Goal: Task Accomplishment & Management: Use online tool/utility

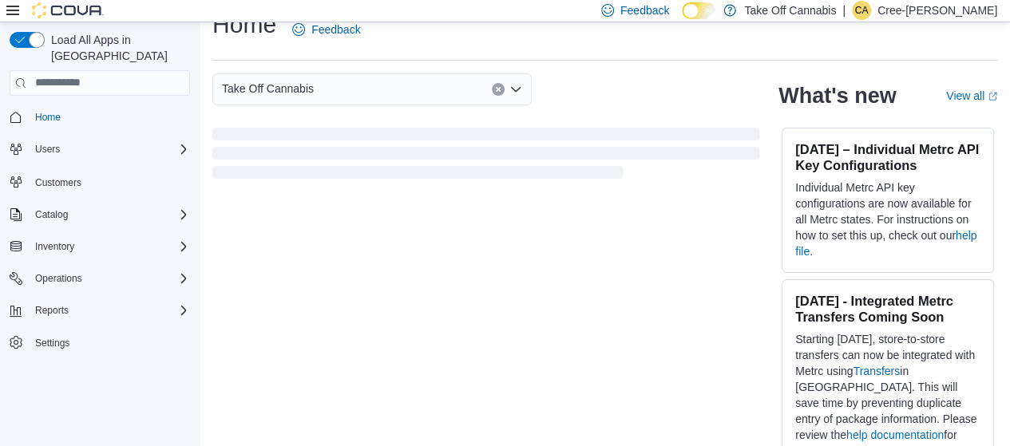
scroll to position [52, 0]
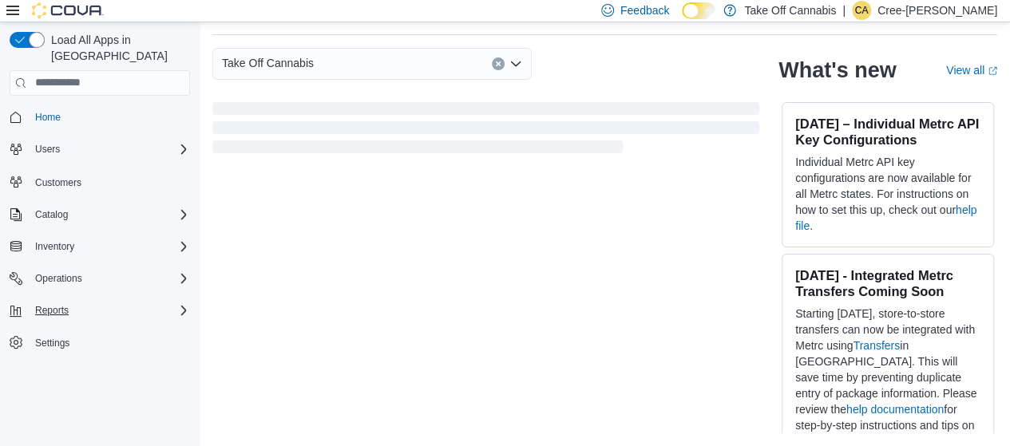
click at [93, 301] on div "Reports" at bounding box center [109, 310] width 161 height 19
click at [35, 371] on span "Reports" at bounding box center [46, 377] width 34 height 13
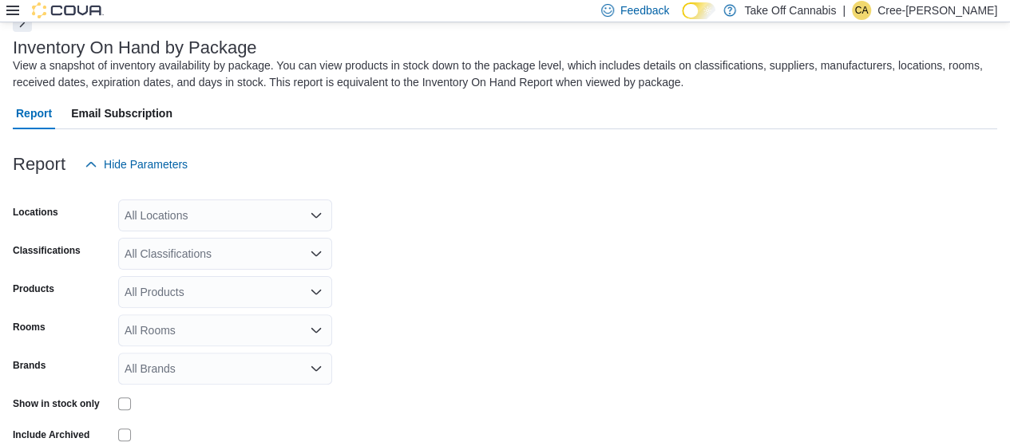
scroll to position [164, 0]
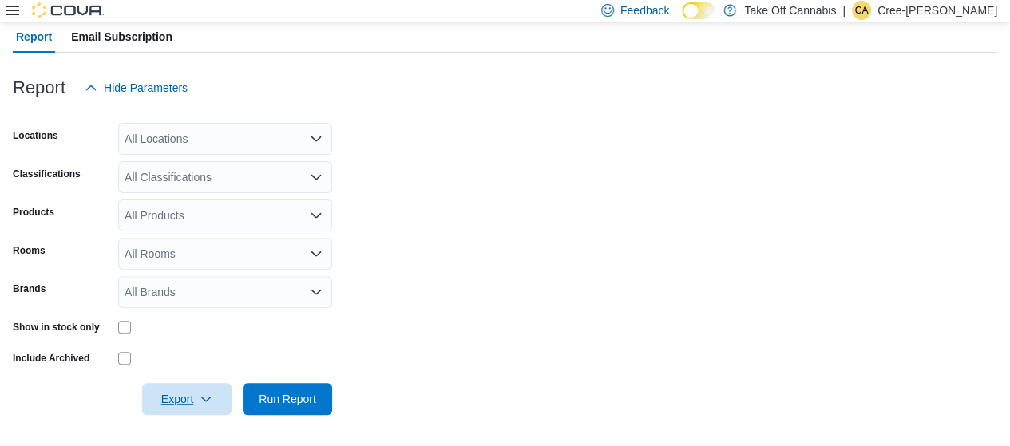
drag, startPoint x: 213, startPoint y: 392, endPoint x: 213, endPoint y: 382, distance: 10.4
click at [213, 392] on span "Export" at bounding box center [187, 399] width 70 height 32
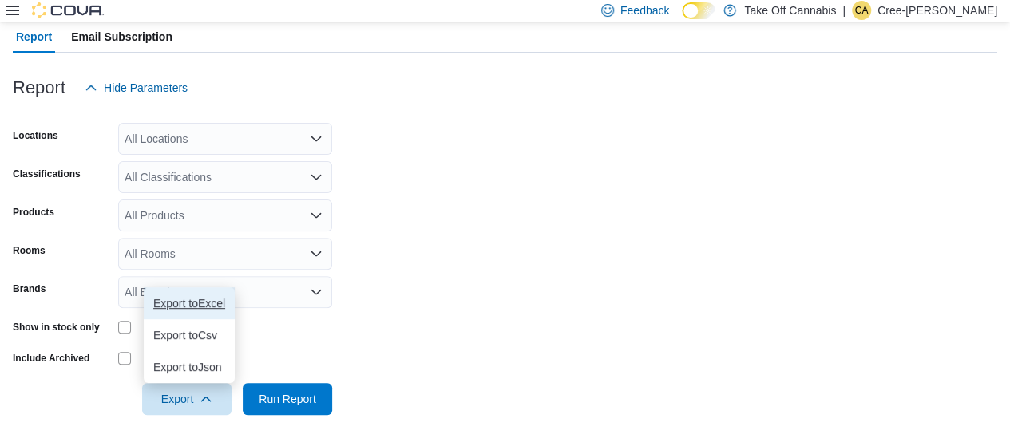
click at [216, 301] on span "Export to Excel" at bounding box center [189, 303] width 72 height 13
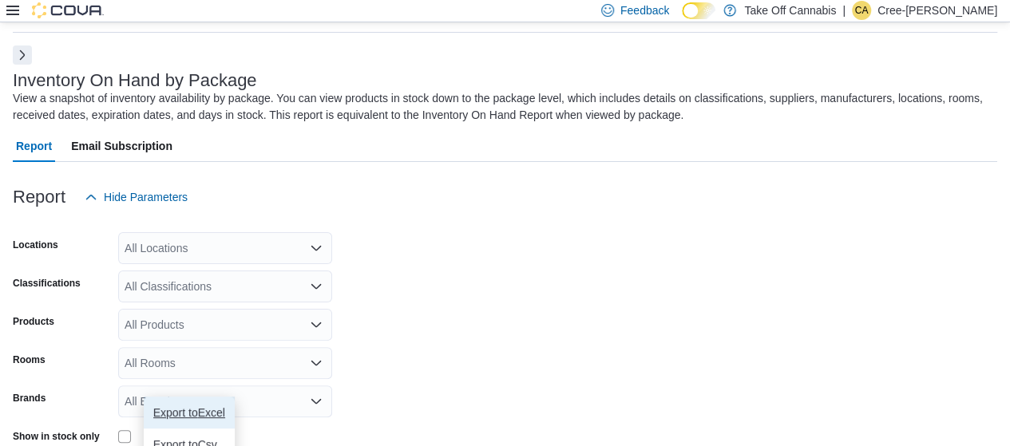
scroll to position [4, 0]
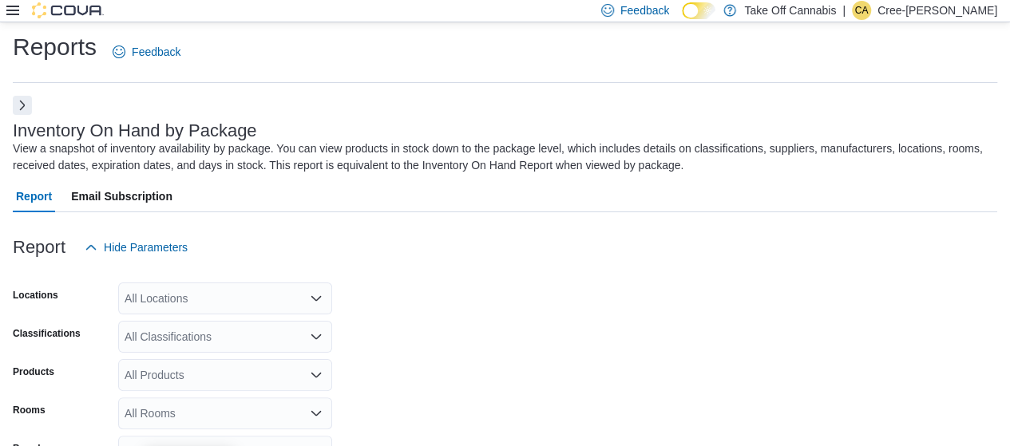
click at [426, 234] on div "Report Hide Parameters" at bounding box center [505, 247] width 984 height 32
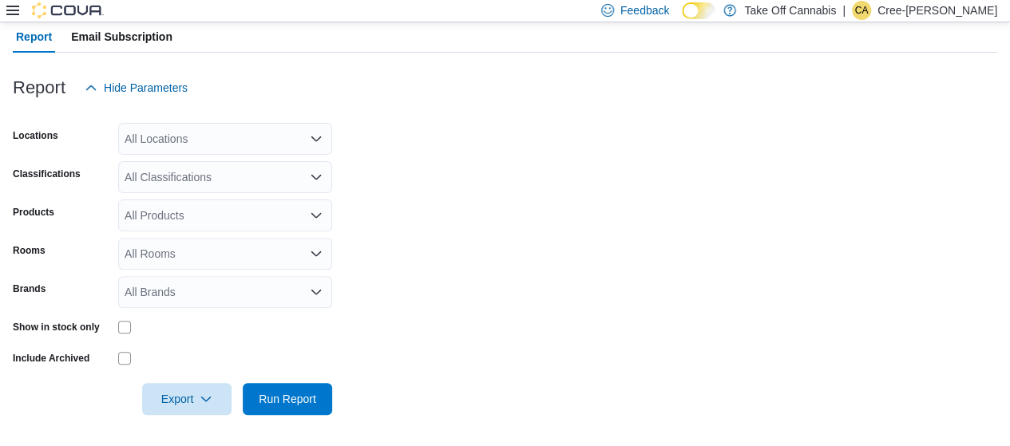
scroll to position [0, 0]
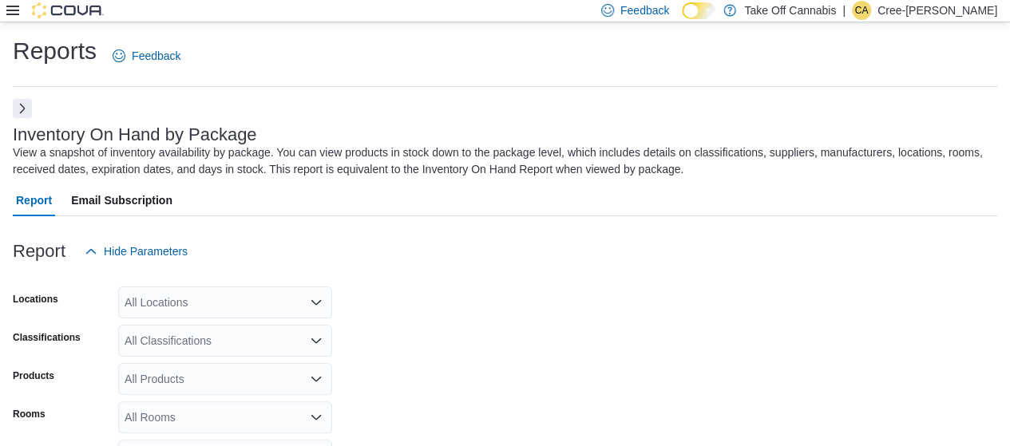
click at [26, 103] on button "Next" at bounding box center [22, 108] width 19 height 19
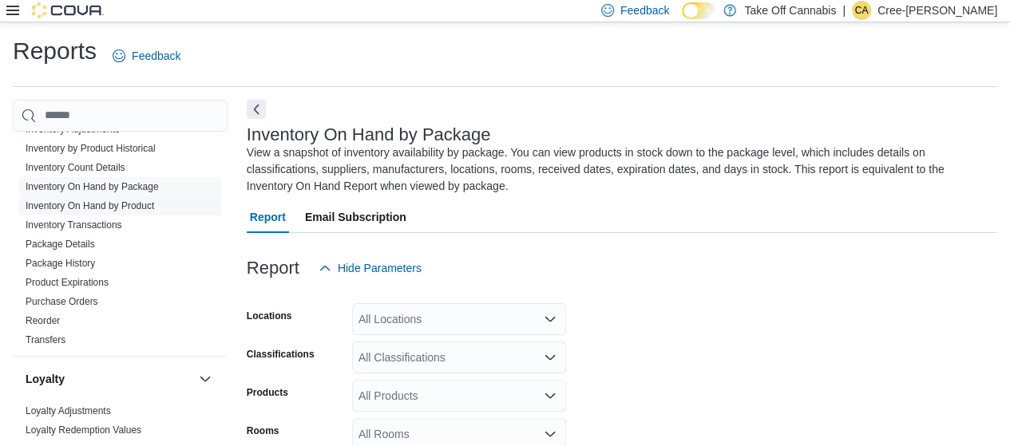
scroll to position [479, 0]
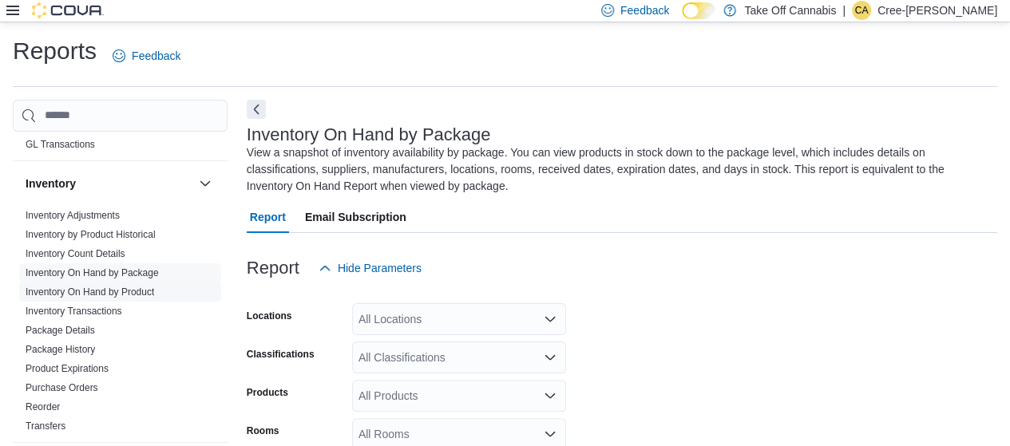
click at [121, 291] on link "Inventory On Hand by Product" at bounding box center [90, 292] width 129 height 11
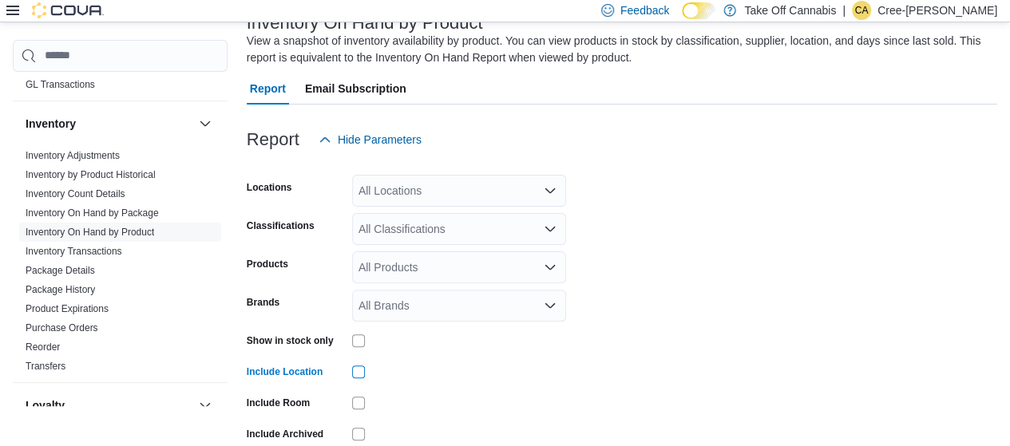
scroll to position [188, 0]
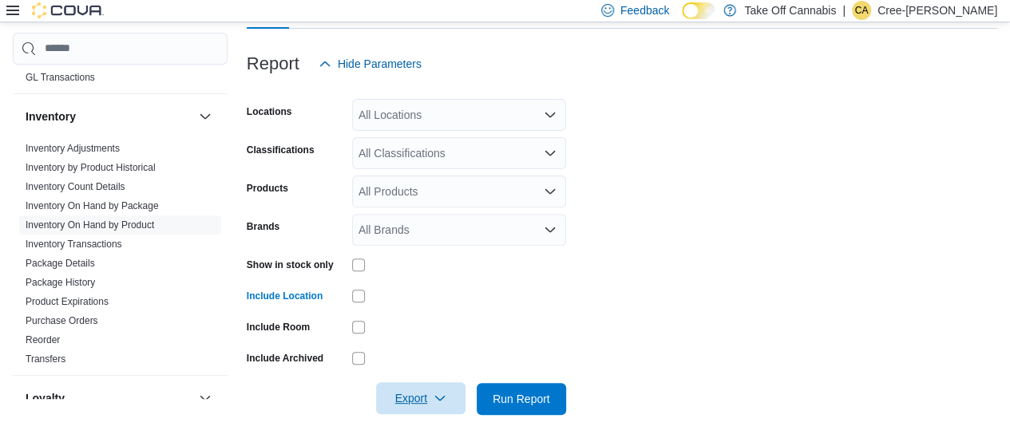
click at [441, 408] on span "Export" at bounding box center [421, 398] width 70 height 32
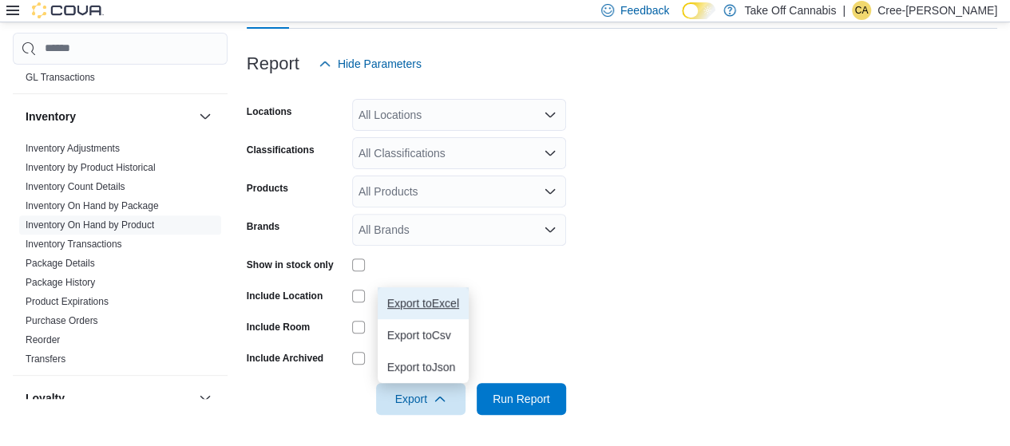
click at [434, 300] on span "Export to Excel" at bounding box center [423, 303] width 72 height 13
